Goal: Check status: Check status

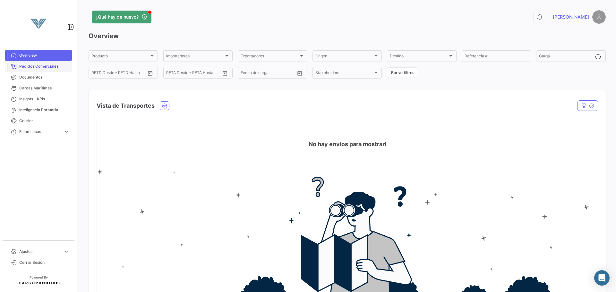
click at [47, 64] on span "Pedidos Comerciales" at bounding box center [44, 67] width 50 height 6
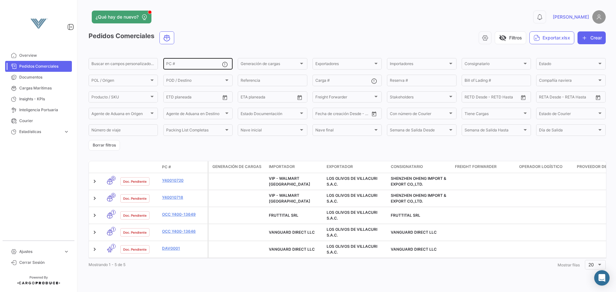
click at [183, 64] on input "PC #" at bounding box center [194, 65] width 56 height 4
click at [184, 65] on input "PC #" at bounding box center [194, 65] width 56 height 4
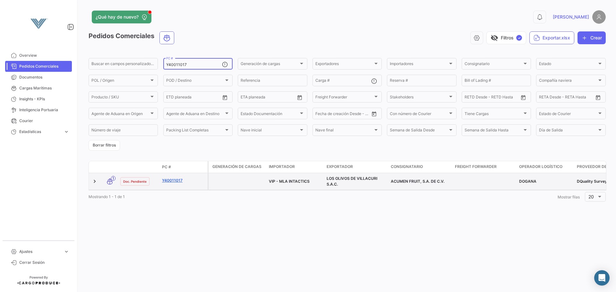
type input "Y40011017"
click at [174, 180] on link "Y40011017" at bounding box center [183, 181] width 43 height 6
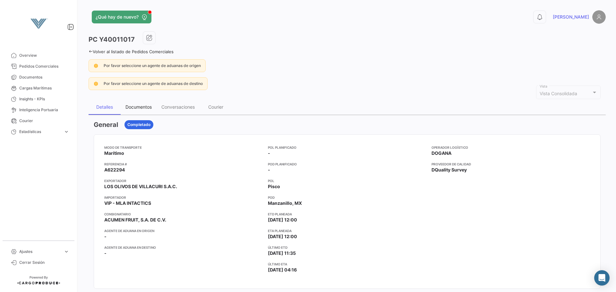
click at [139, 103] on div "Documentos" at bounding box center [139, 106] width 36 height 15
